Goal: Information Seeking & Learning: Understand process/instructions

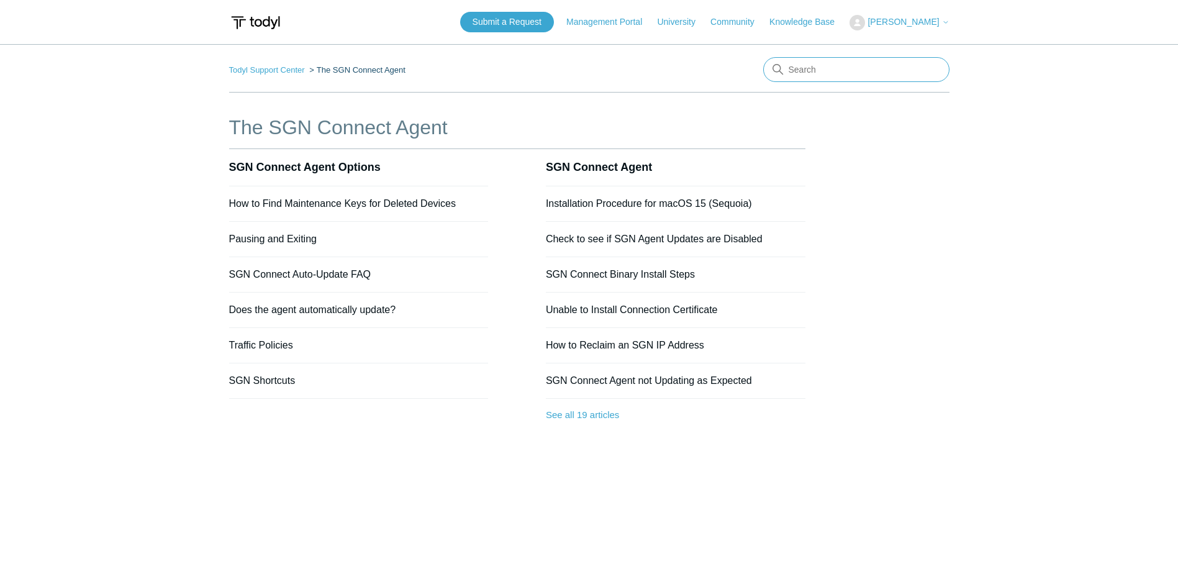
click at [839, 69] on input "Search" at bounding box center [856, 69] width 186 height 25
type input "agent download"
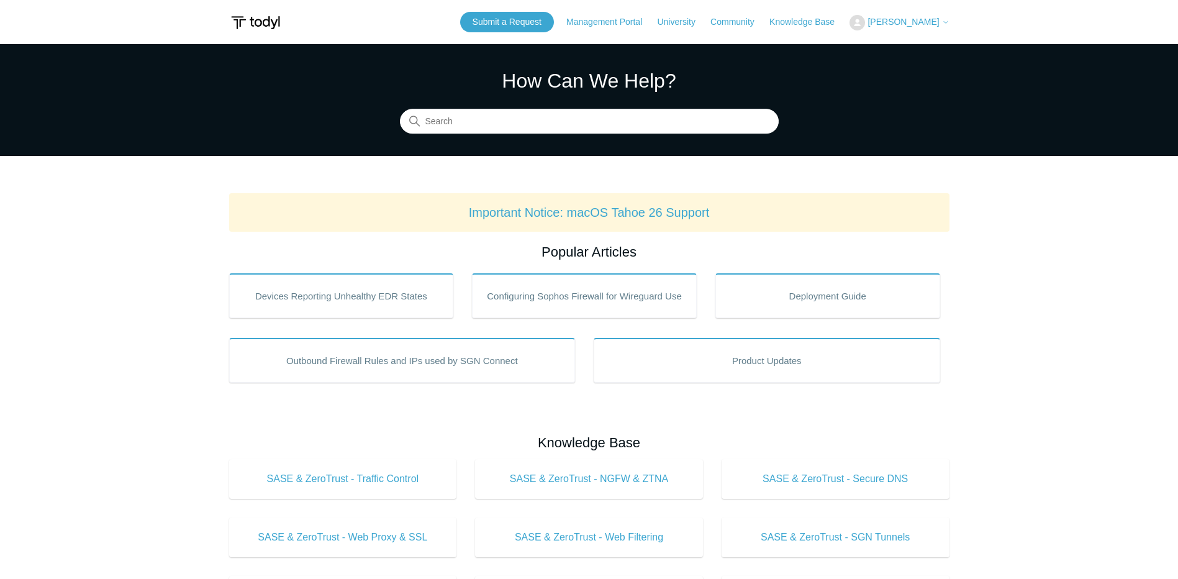
click at [944, 22] on icon at bounding box center [946, 23] width 4 height 2
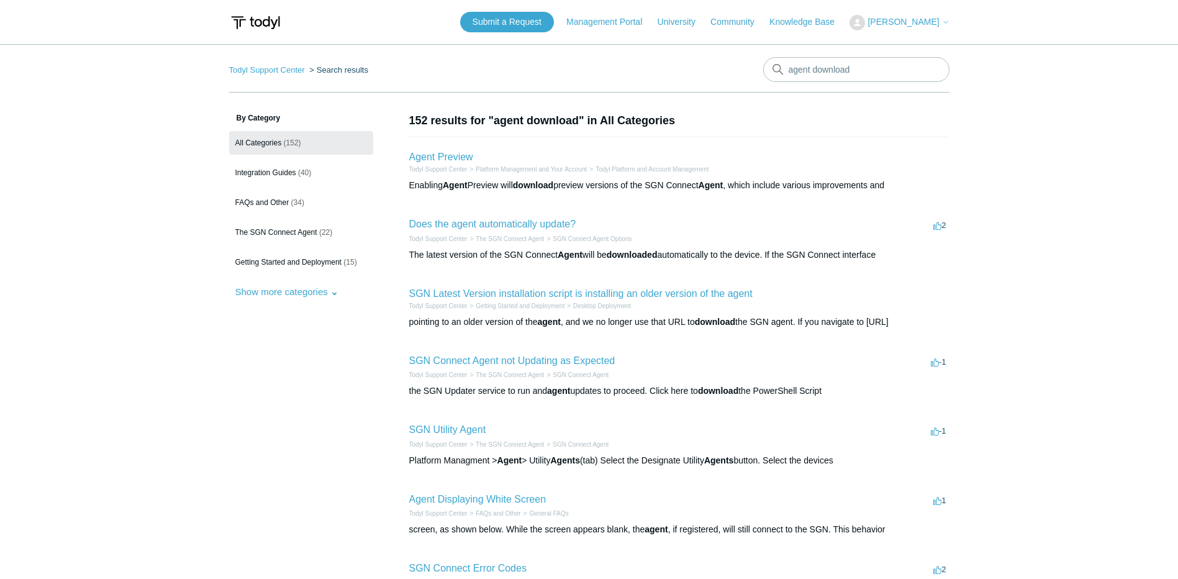
scroll to position [62, 0]
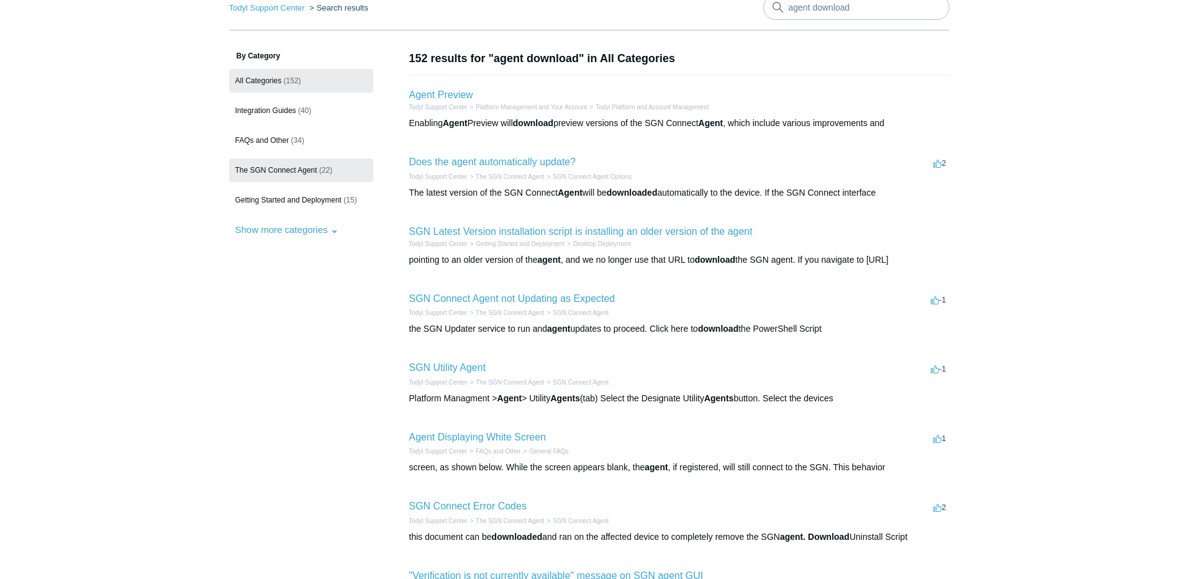
click at [299, 170] on span "The SGN Connect Agent" at bounding box center [276, 170] width 82 height 9
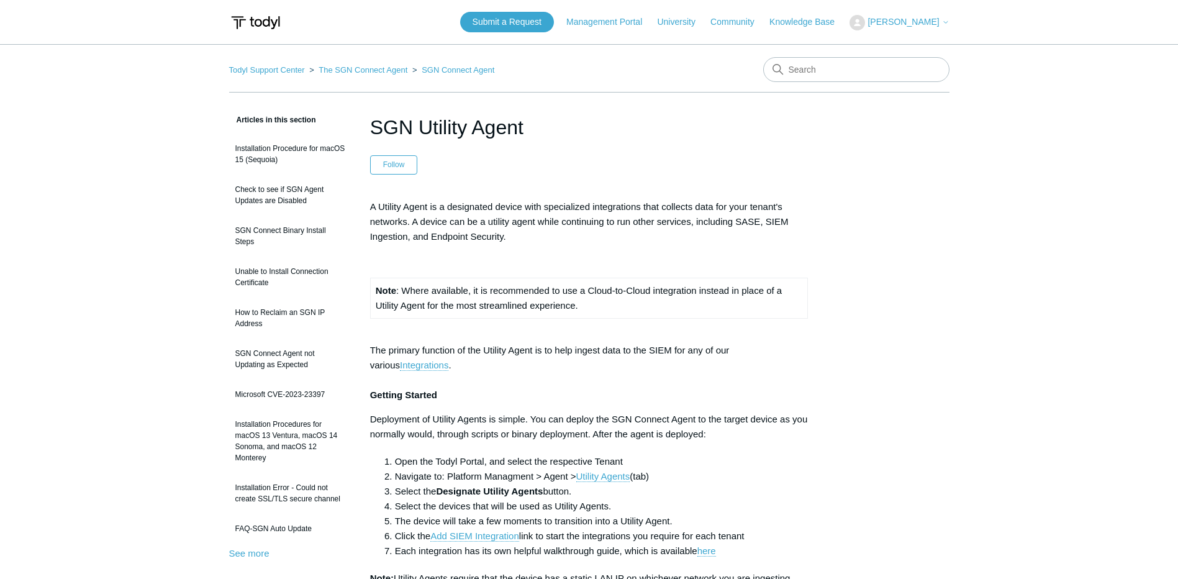
scroll to position [62, 0]
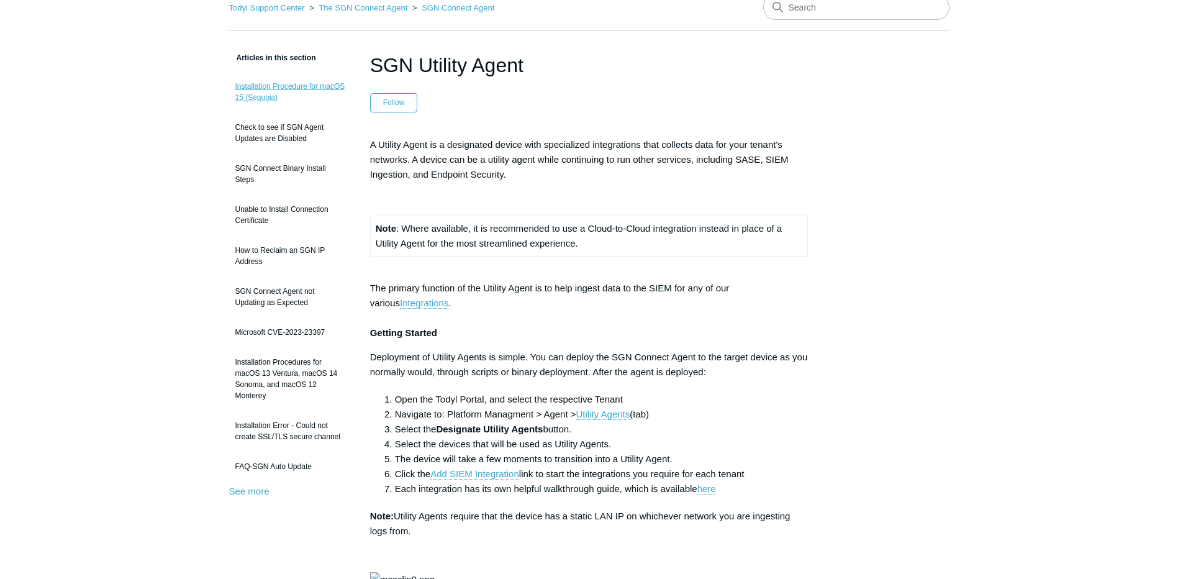
click at [315, 86] on link "Installation Procedure for macOS 15 (Sequoia)" at bounding box center [290, 92] width 122 height 35
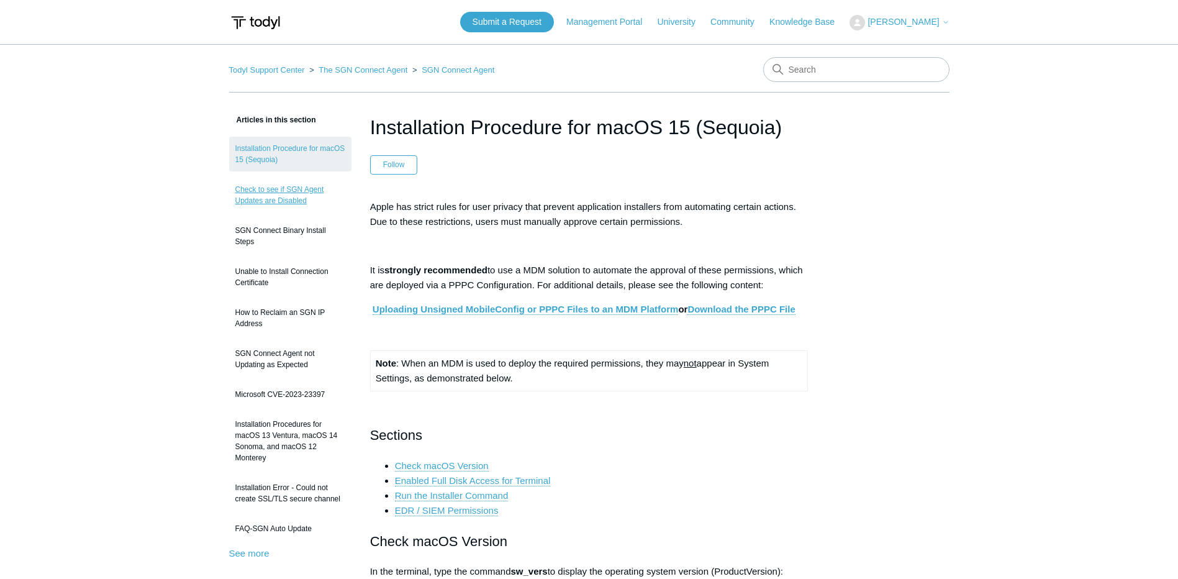
click at [272, 201] on link "Check to see if SGN Agent Updates are Disabled" at bounding box center [290, 195] width 122 height 35
